Goal: Browse casually

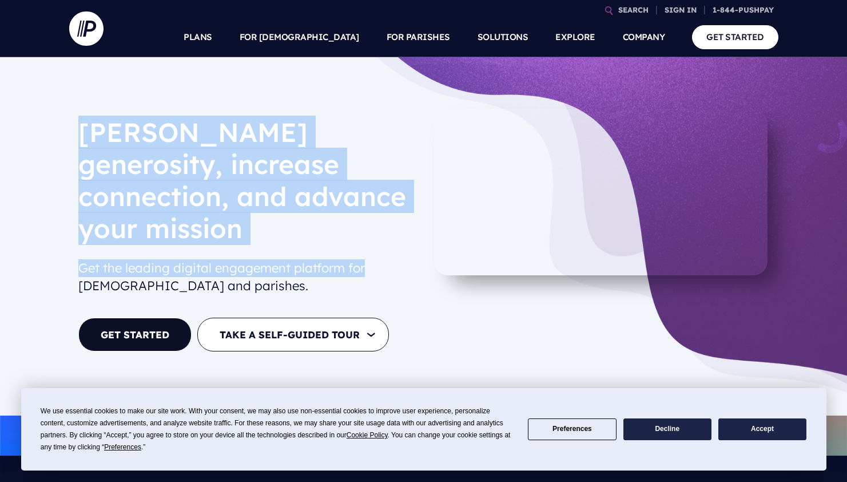
drag, startPoint x: 150, startPoint y: 145, endPoint x: 374, endPoint y: 227, distance: 238.9
click at [374, 227] on div "[PERSON_NAME] generosity, increase connection, and advance your mission Get the…" at bounding box center [424, 236] width 728 height 255
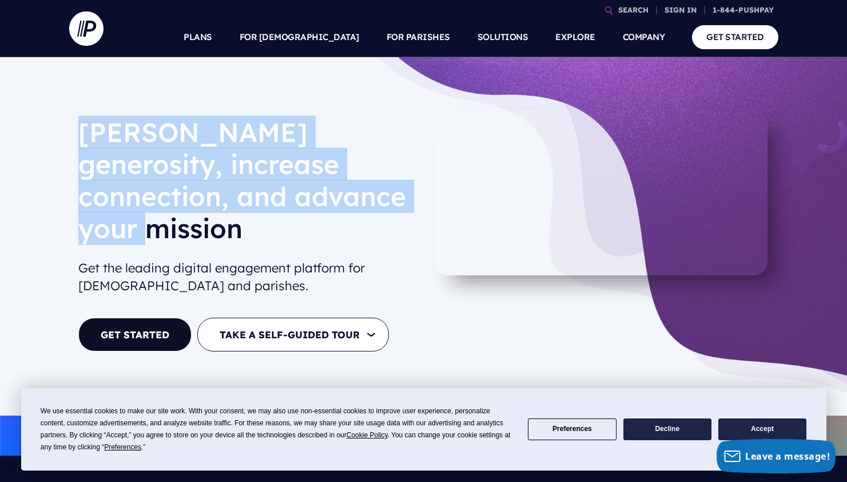
drag, startPoint x: 384, startPoint y: 211, endPoint x: 54, endPoint y: 137, distance: 337.8
click at [53, 137] on div "[PERSON_NAME] generosity, increase connection, and advance your mission Get the…" at bounding box center [423, 236] width 847 height 358
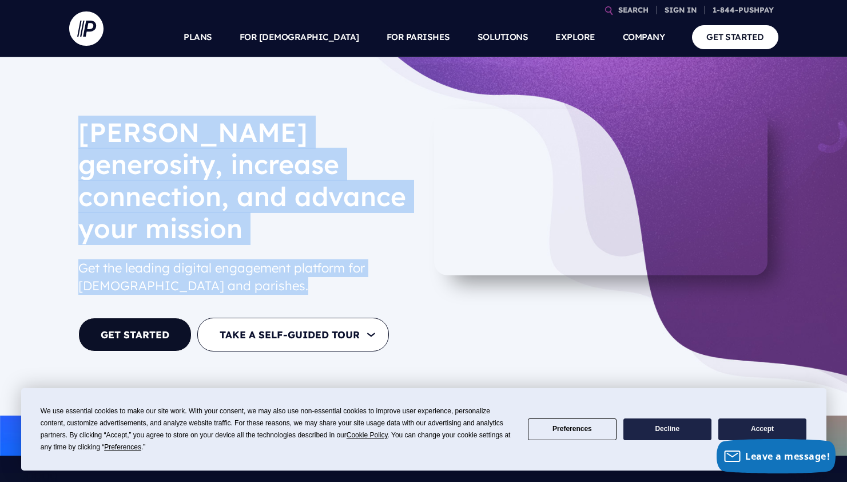
drag, startPoint x: 272, startPoint y: 275, endPoint x: 72, endPoint y: 116, distance: 256.5
click at [70, 114] on div "[PERSON_NAME] generosity, increase connection, and advance your mission Get the…" at bounding box center [424, 236] width 728 height 255
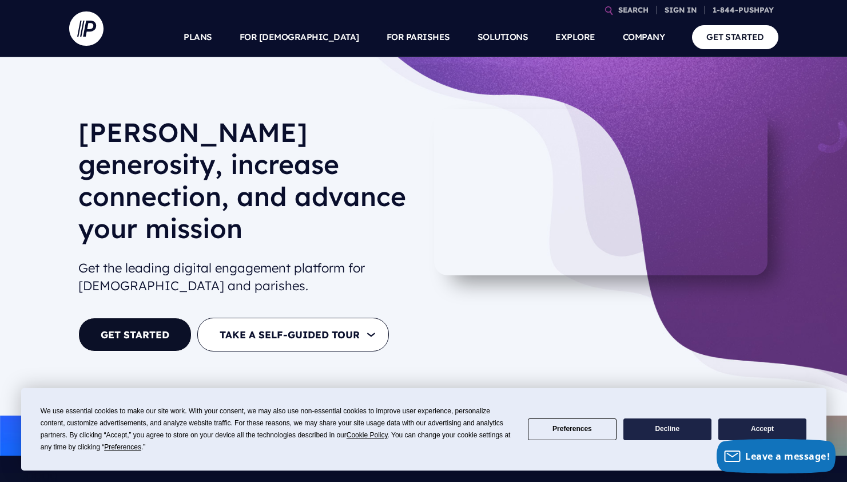
drag, startPoint x: 253, startPoint y: 260, endPoint x: 253, endPoint y: 252, distance: 8.0
click at [253, 260] on h2 "Get the leading digital engagement platform for [DEMOGRAPHIC_DATA] and parishes." at bounding box center [246, 277] width 336 height 45
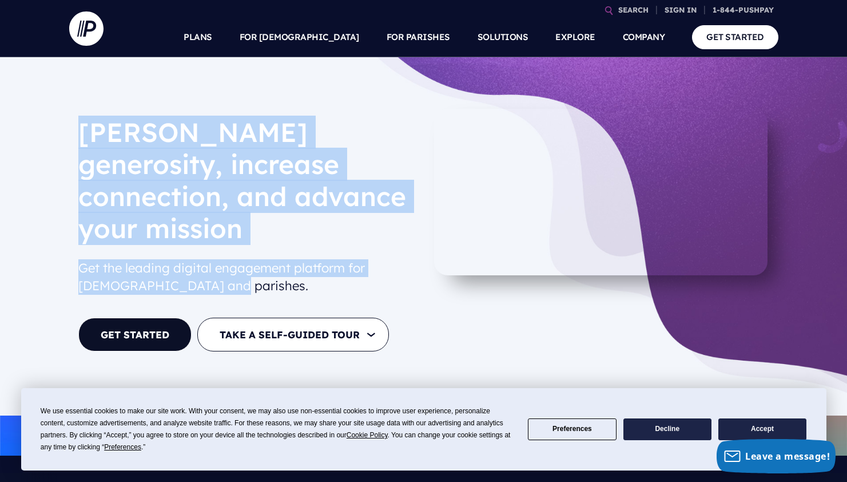
drag, startPoint x: 230, startPoint y: 256, endPoint x: 42, endPoint y: 132, distance: 225.0
click at [41, 132] on div "[PERSON_NAME] generosity, increase connection, and advance your mission Get the…" at bounding box center [423, 236] width 847 height 358
drag, startPoint x: 234, startPoint y: 263, endPoint x: 77, endPoint y: 125, distance: 208.8
click at [76, 123] on div "[PERSON_NAME] generosity, increase connection, and advance your mission Get the…" at bounding box center [246, 236] width 355 height 255
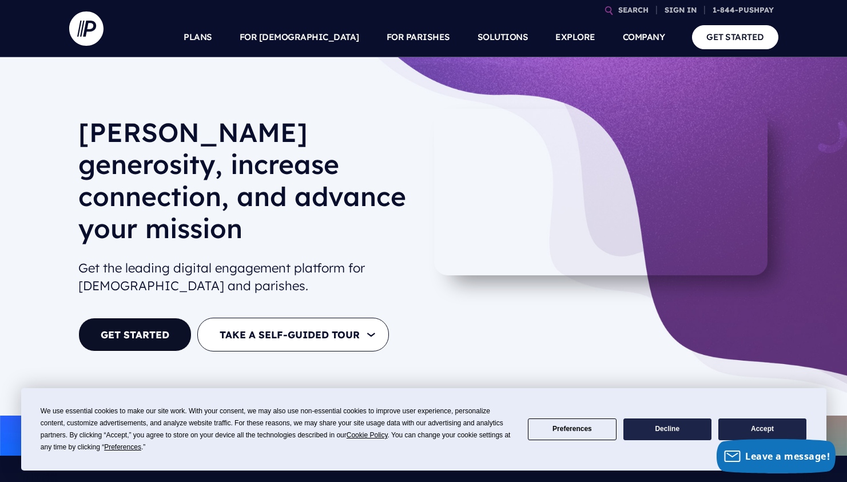
click at [243, 255] on h2 "Get the leading digital engagement platform for [DEMOGRAPHIC_DATA] and parishes." at bounding box center [246, 277] width 336 height 45
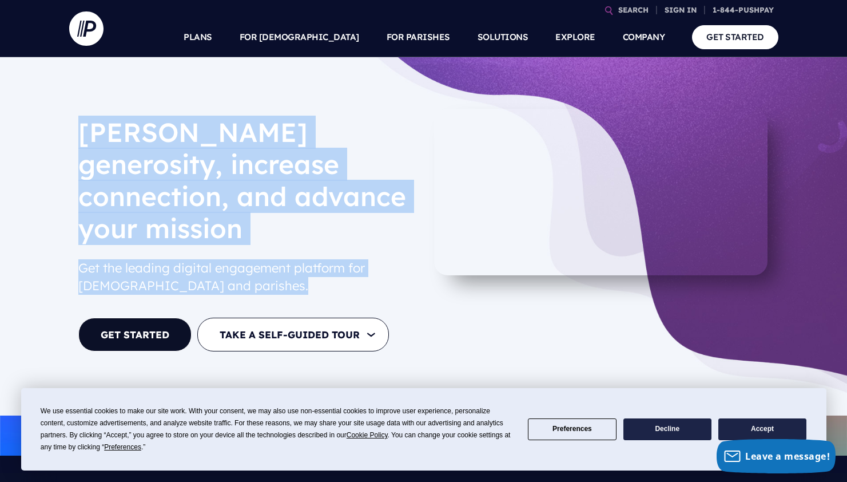
drag, startPoint x: 143, startPoint y: 199, endPoint x: 60, endPoint y: 77, distance: 147.3
click at [33, 95] on div "[PERSON_NAME] generosity, increase connection, and advance your mission Get the…" at bounding box center [423, 236] width 847 height 358
